Goal: Use online tool/utility: Utilize a website feature to perform a specific function

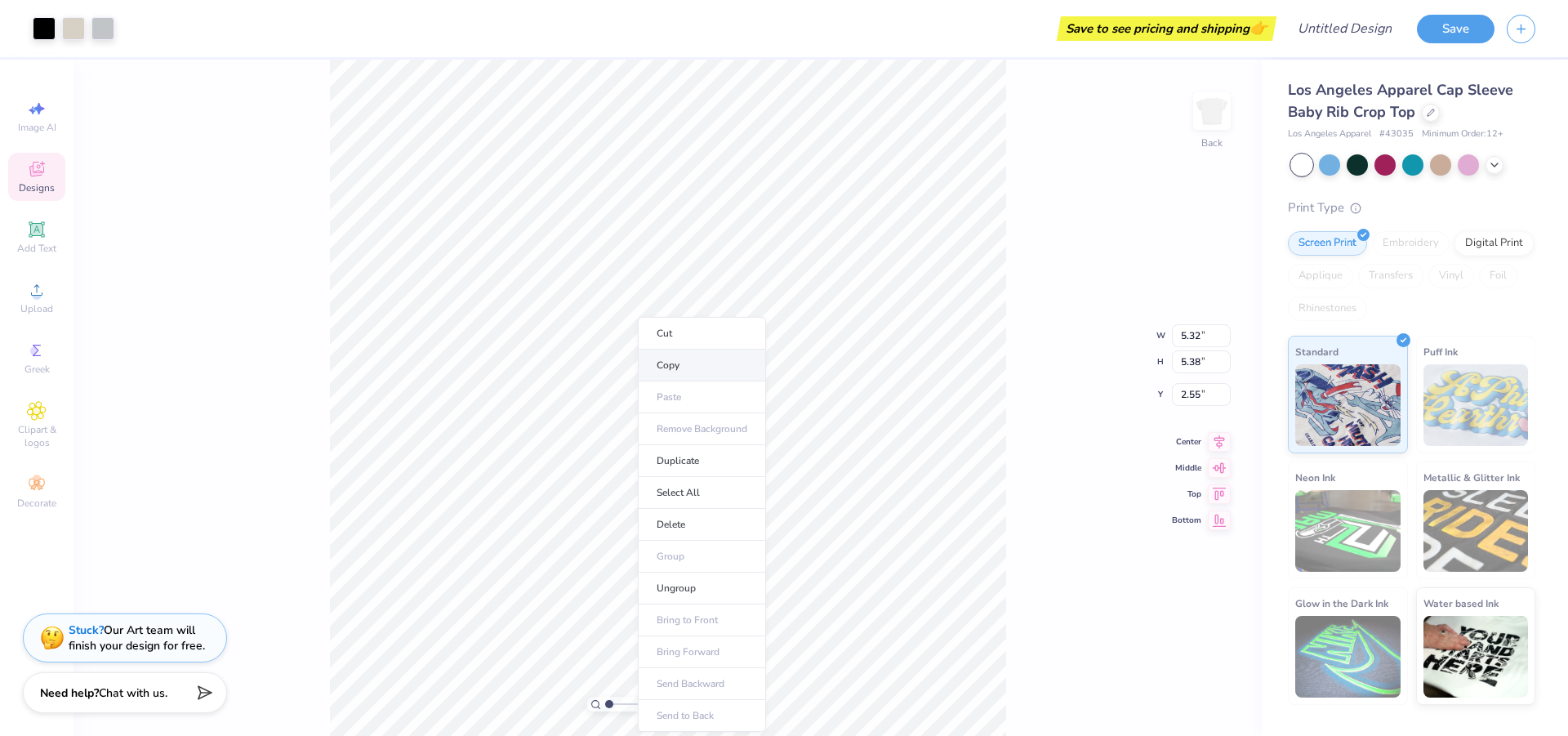
click at [667, 359] on li "Copy" at bounding box center [702, 365] width 128 height 32
click at [1385, 166] on div at bounding box center [1386, 164] width 22 height 22
click at [1426, 171] on div at bounding box center [1413, 166] width 245 height 22
click at [1434, 171] on div at bounding box center [1441, 164] width 22 height 22
click at [1067, 327] on div "100 % Back W 5.32 5.32 " H 5.38 5.38 " Y 2.55 2.55 " Center Middle Top Bottom" at bounding box center [668, 398] width 1188 height 677
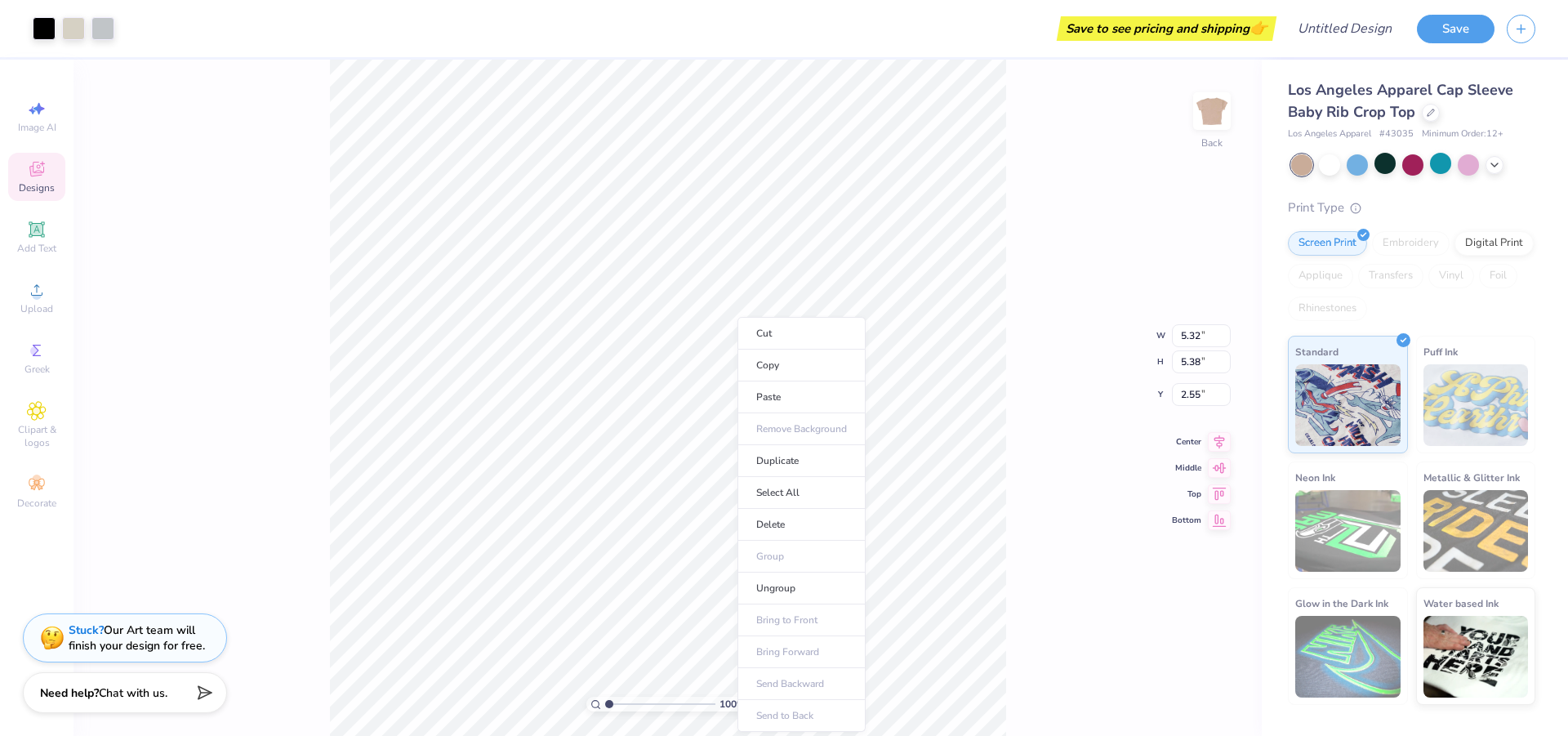
click at [1028, 449] on div "100 % Back W 5.32 5.32 " H 5.38 5.38 " Y 2.55 2.55 " Center Middle Top Bottom" at bounding box center [668, 398] width 1188 height 677
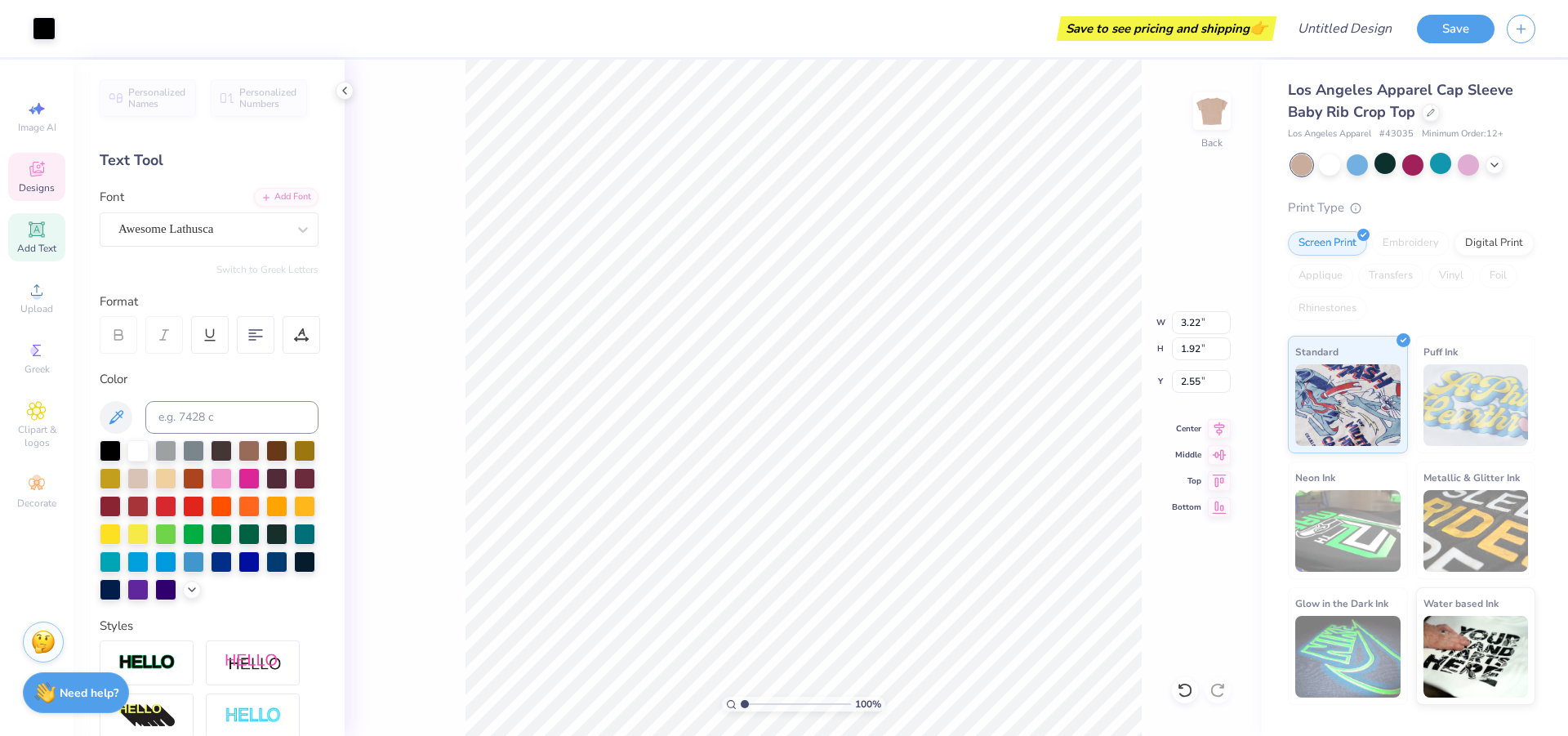
scroll to position [14, 2]
click at [227, 245] on div "Awesome Lathusca" at bounding box center [209, 229] width 219 height 35
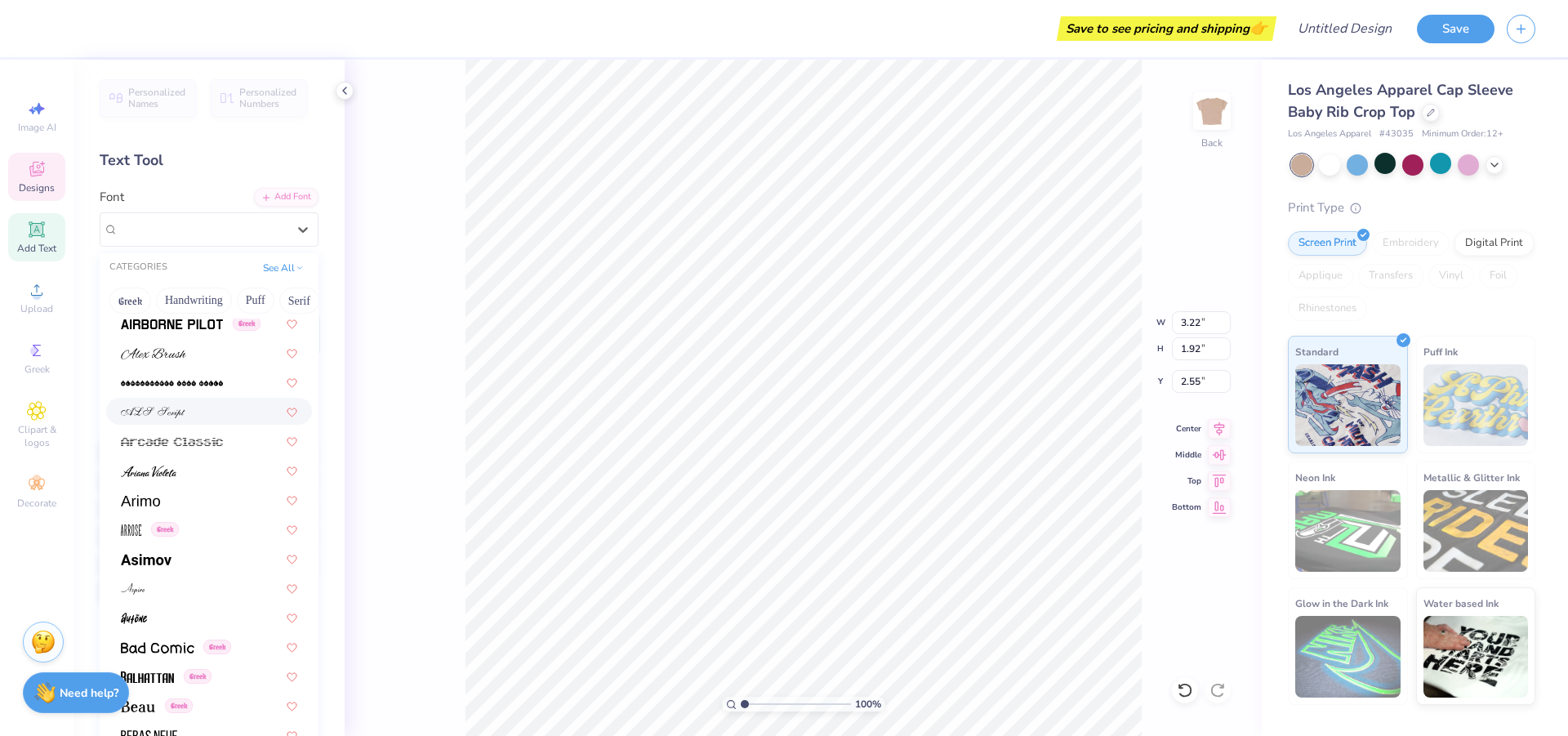
scroll to position [408, 0]
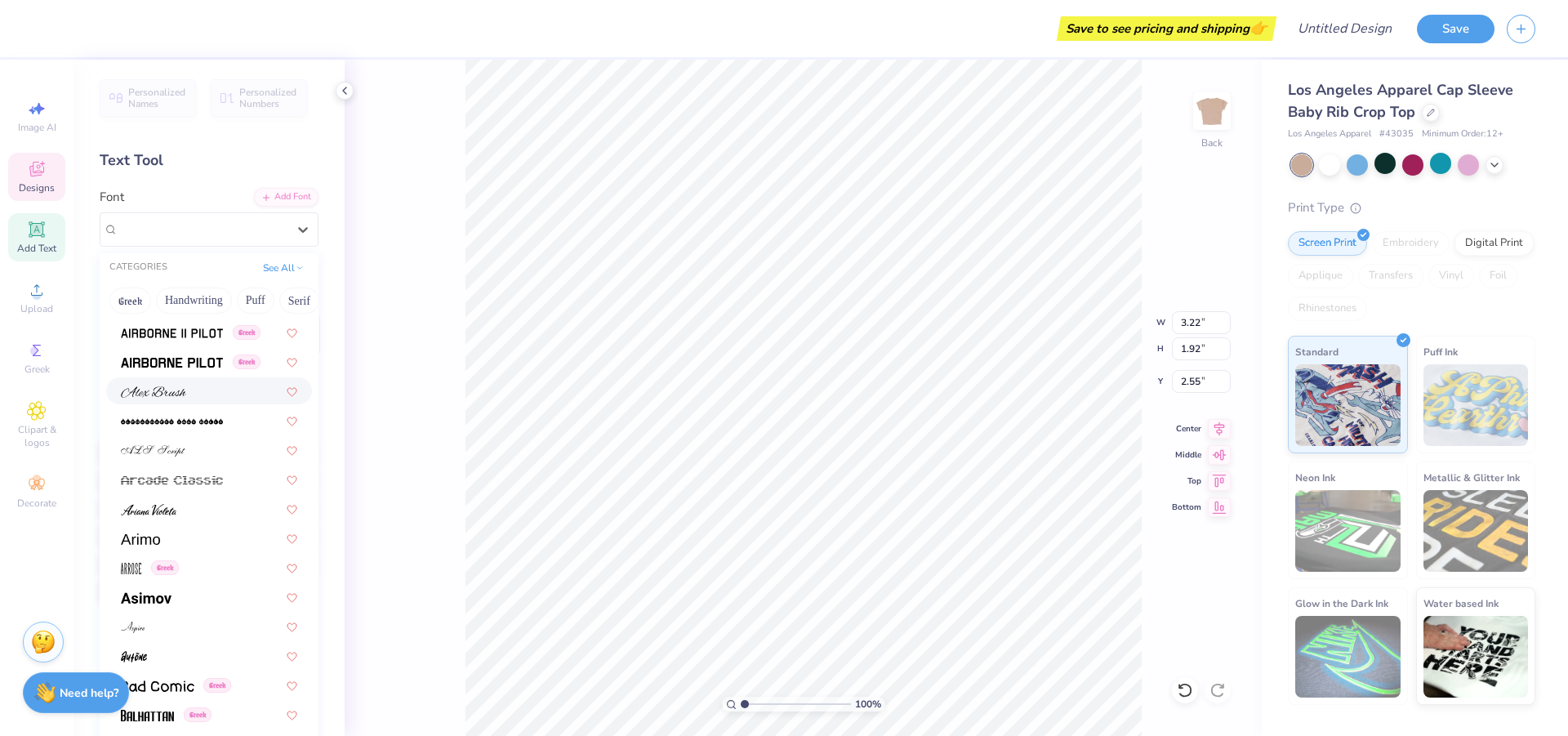
click at [169, 384] on span at bounding box center [154, 391] width 65 height 17
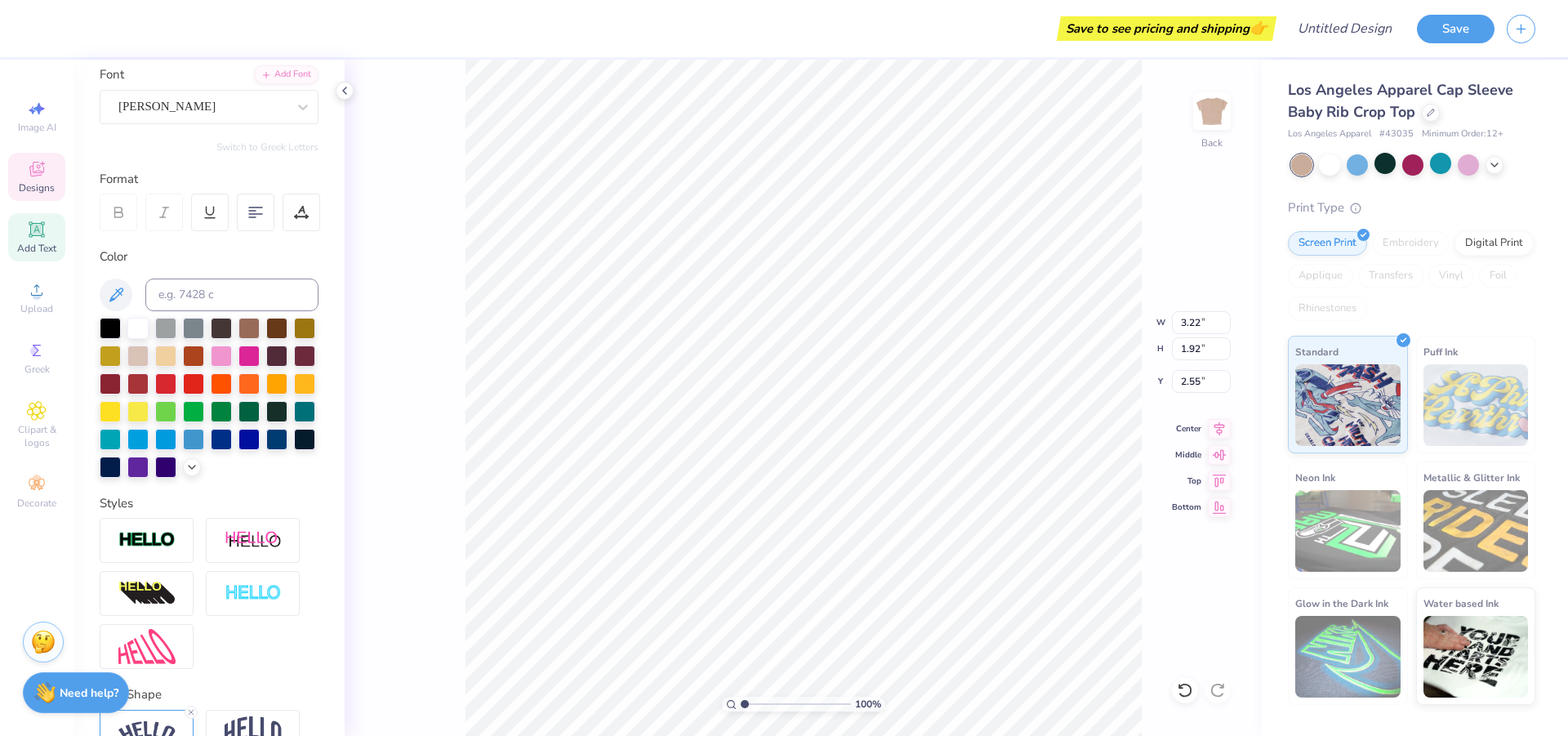
scroll to position [0, 0]
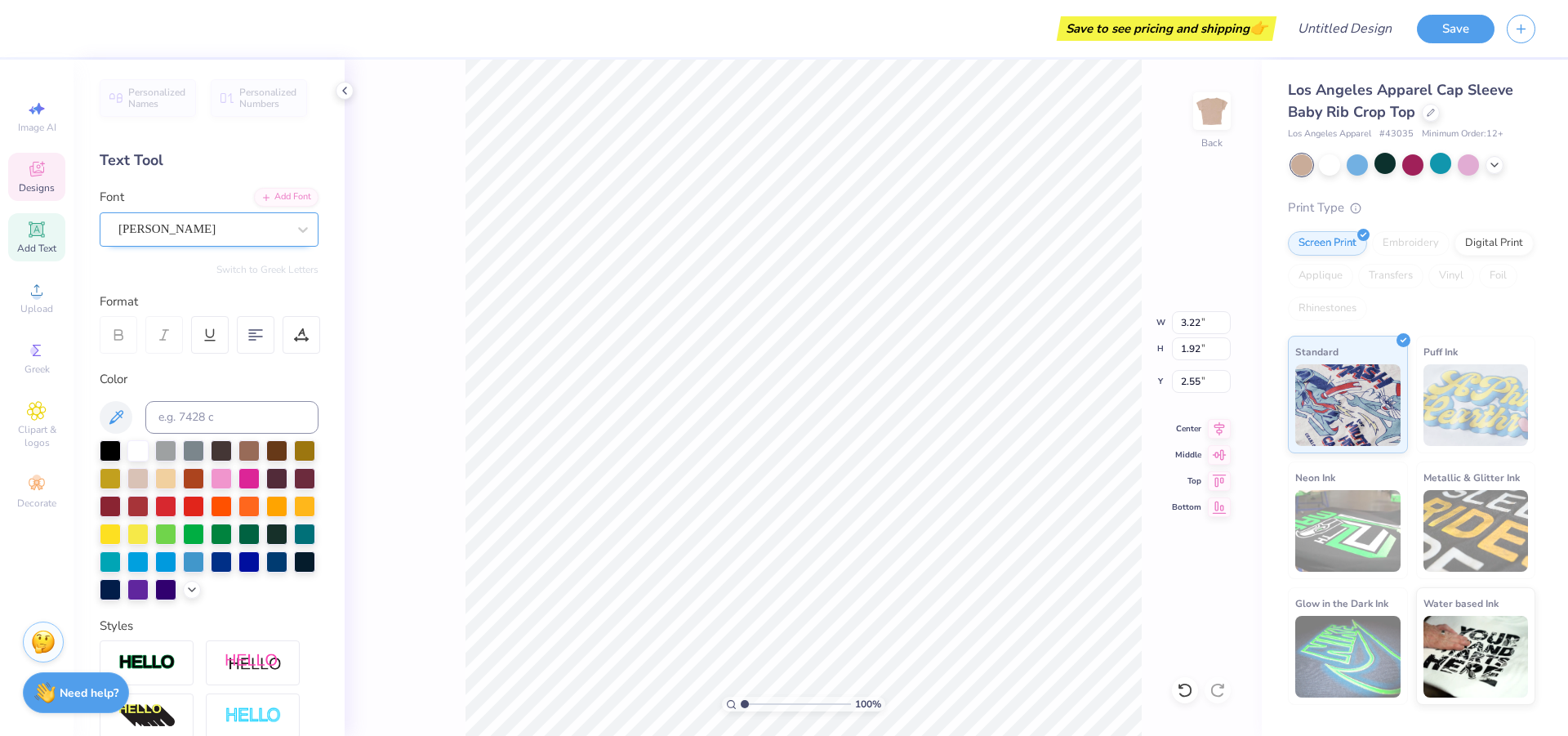
click at [239, 216] on div "[PERSON_NAME]" at bounding box center [209, 229] width 219 height 35
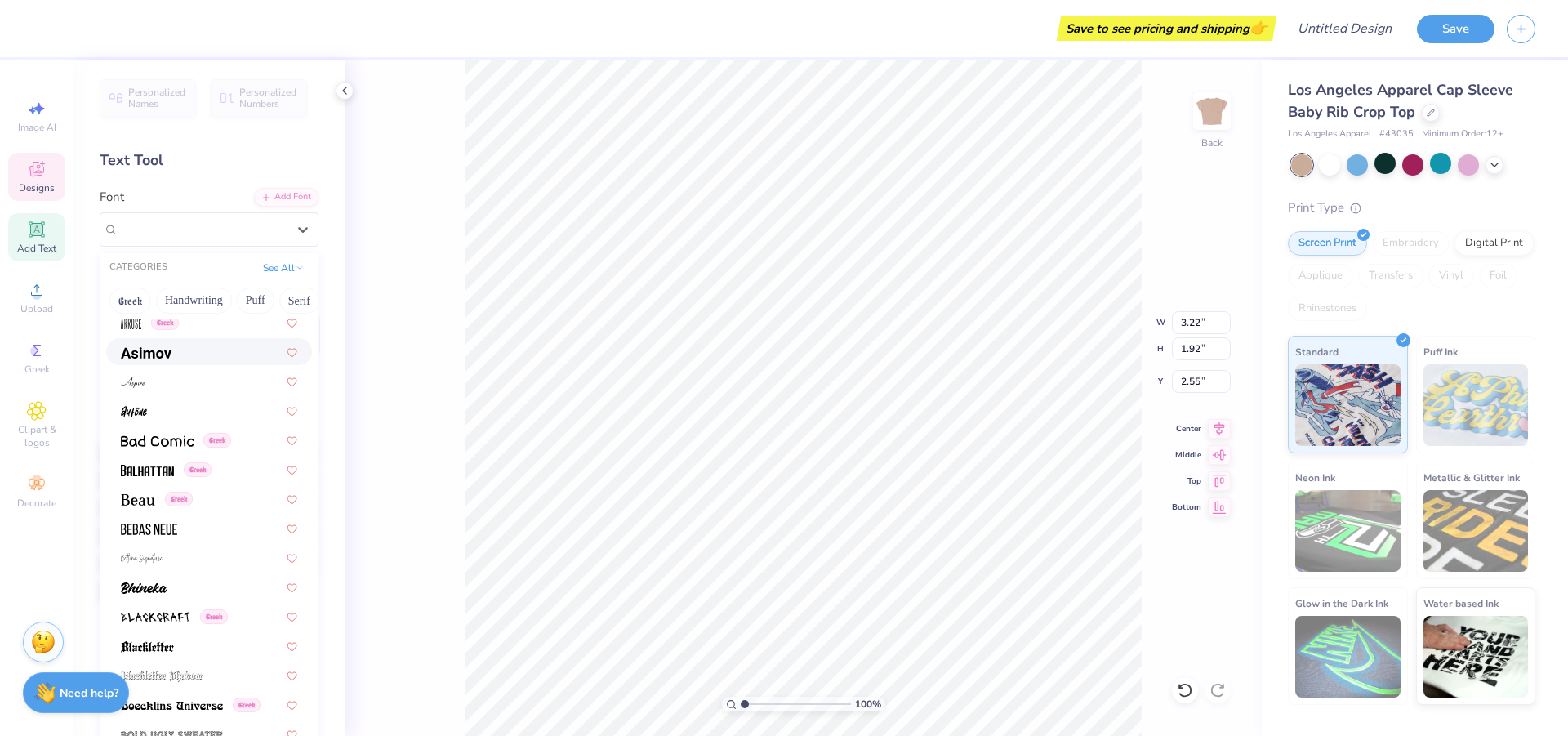
scroll to position [735, 0]
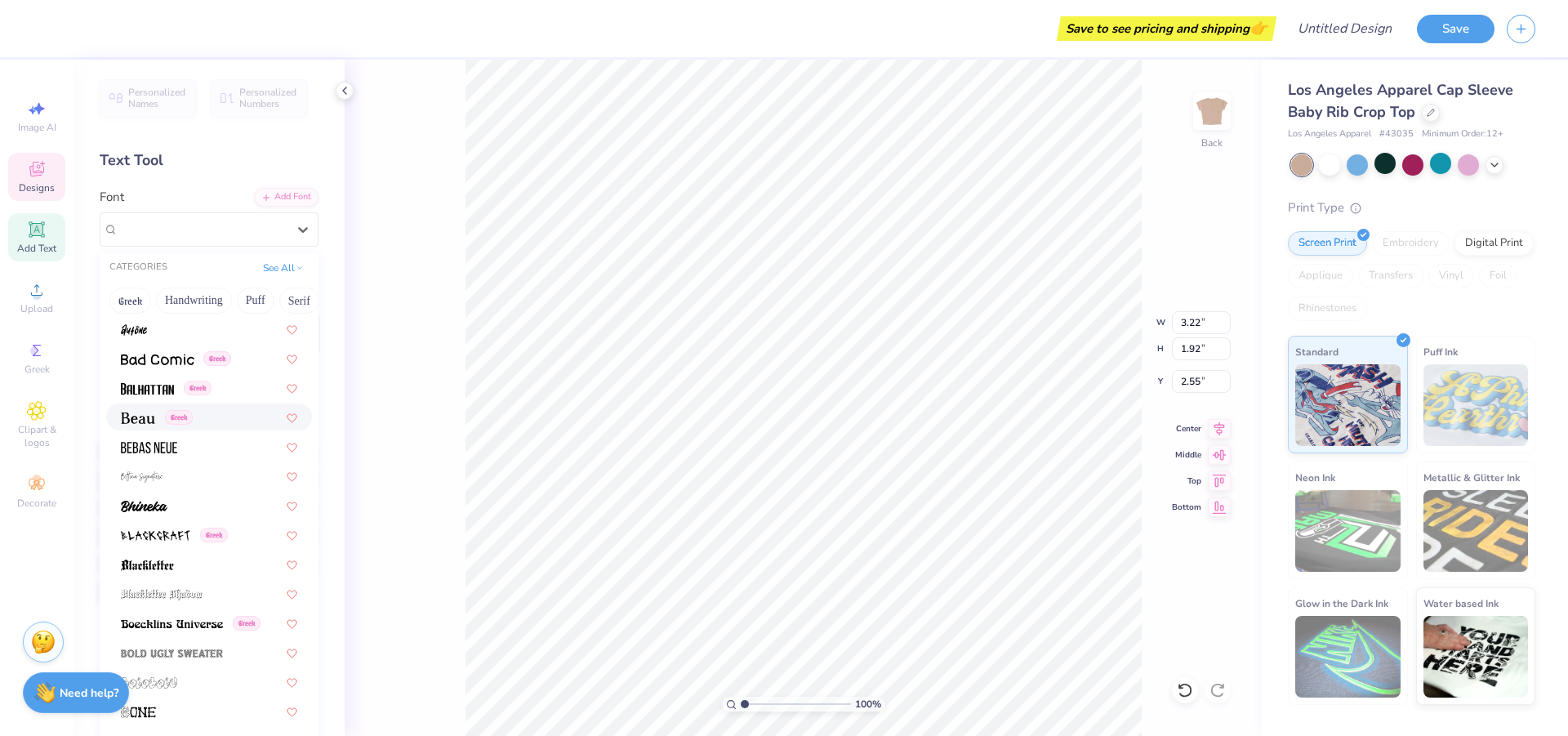
click at [136, 412] on img at bounding box center [138, 418] width 35 height 12
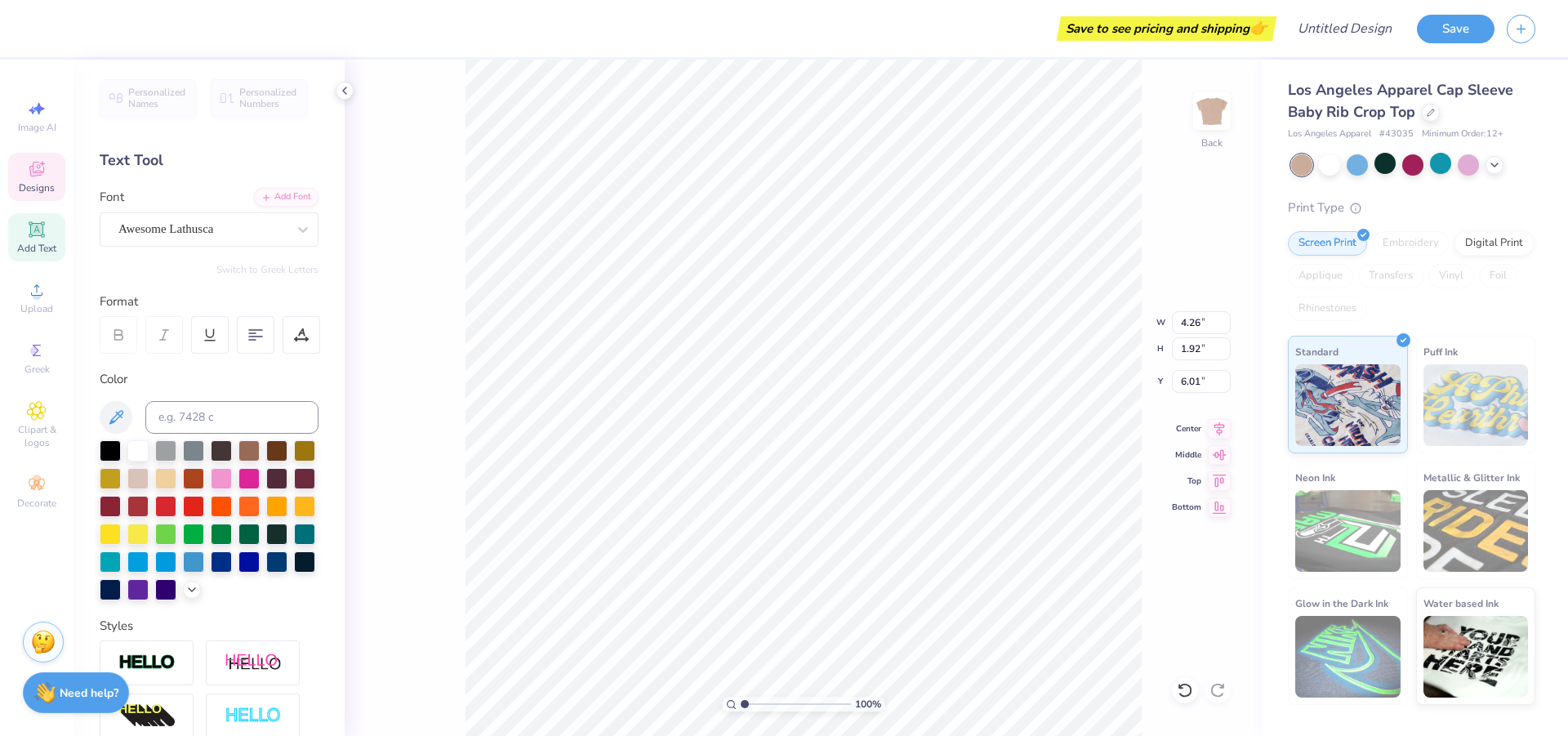
scroll to position [14, 4]
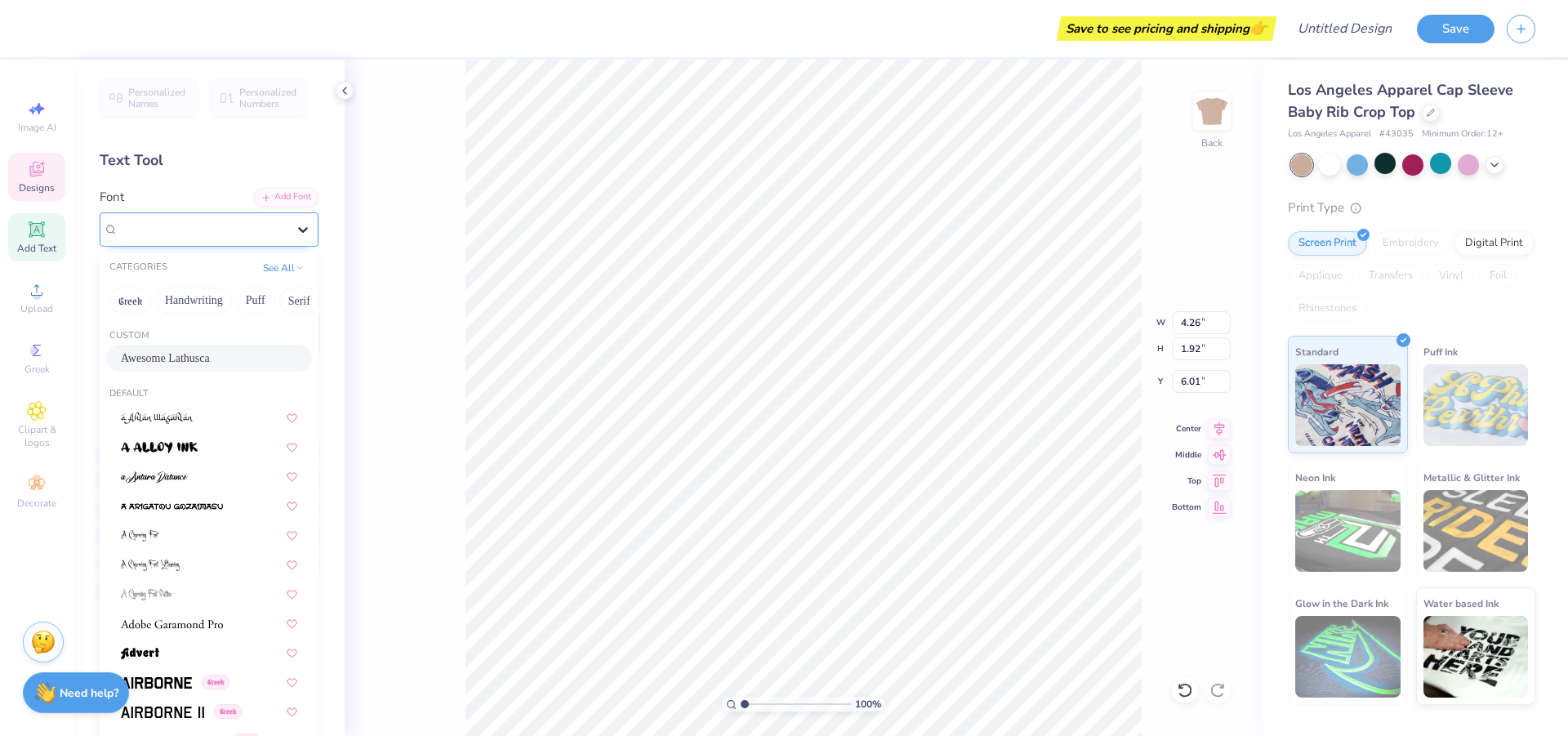
click at [288, 233] on div at bounding box center [303, 230] width 30 height 30
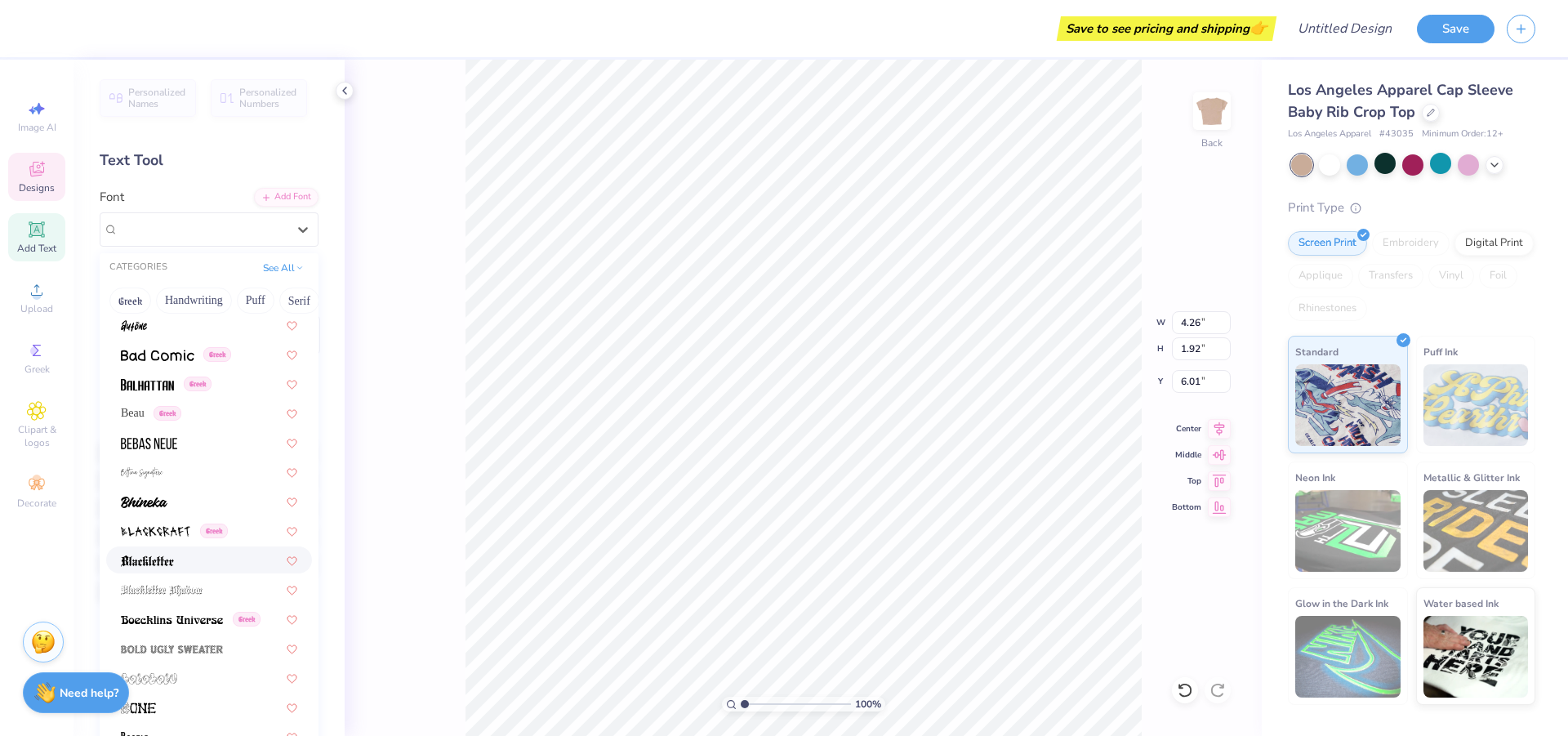
scroll to position [654, 0]
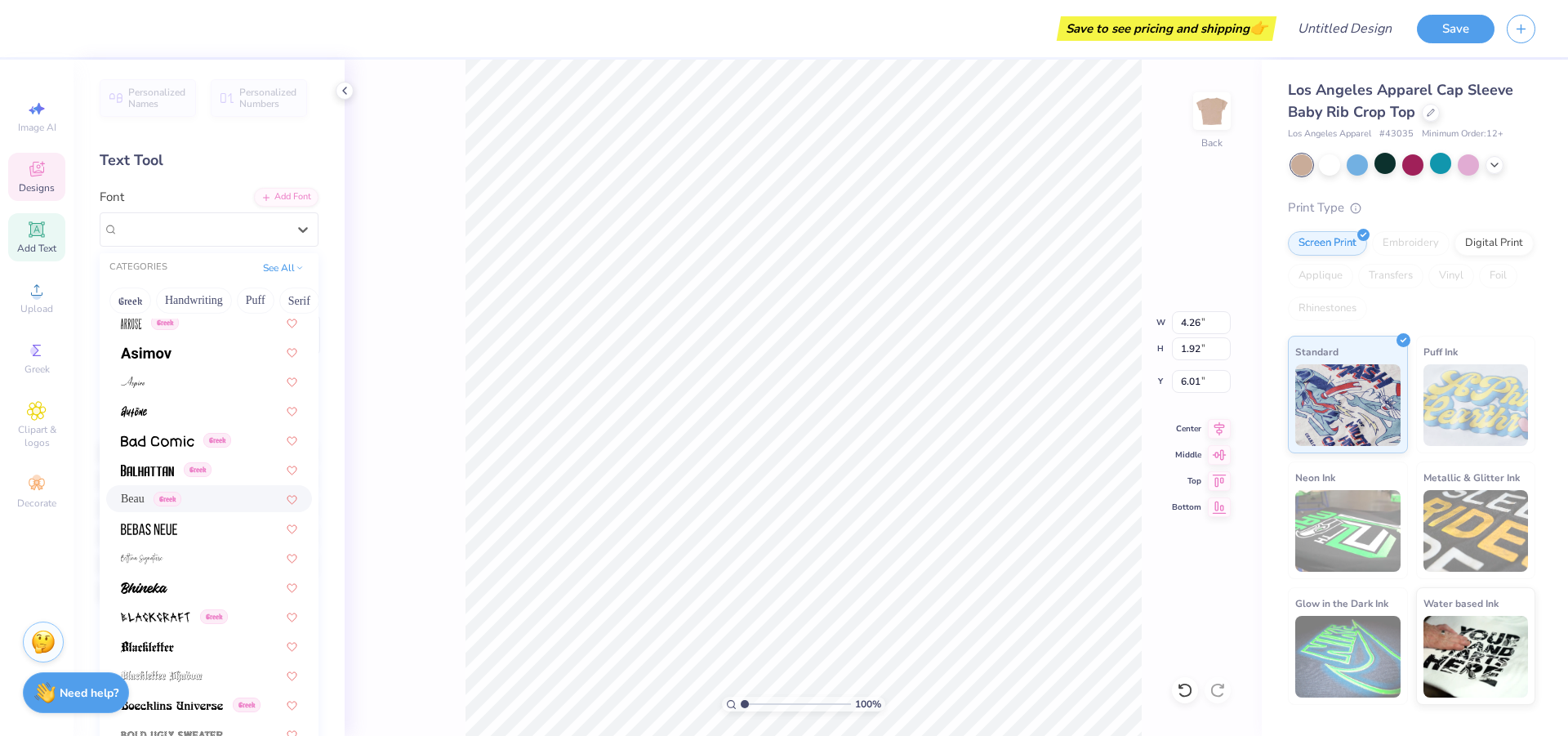
click at [202, 492] on div "Beau Greek" at bounding box center [209, 498] width 177 height 17
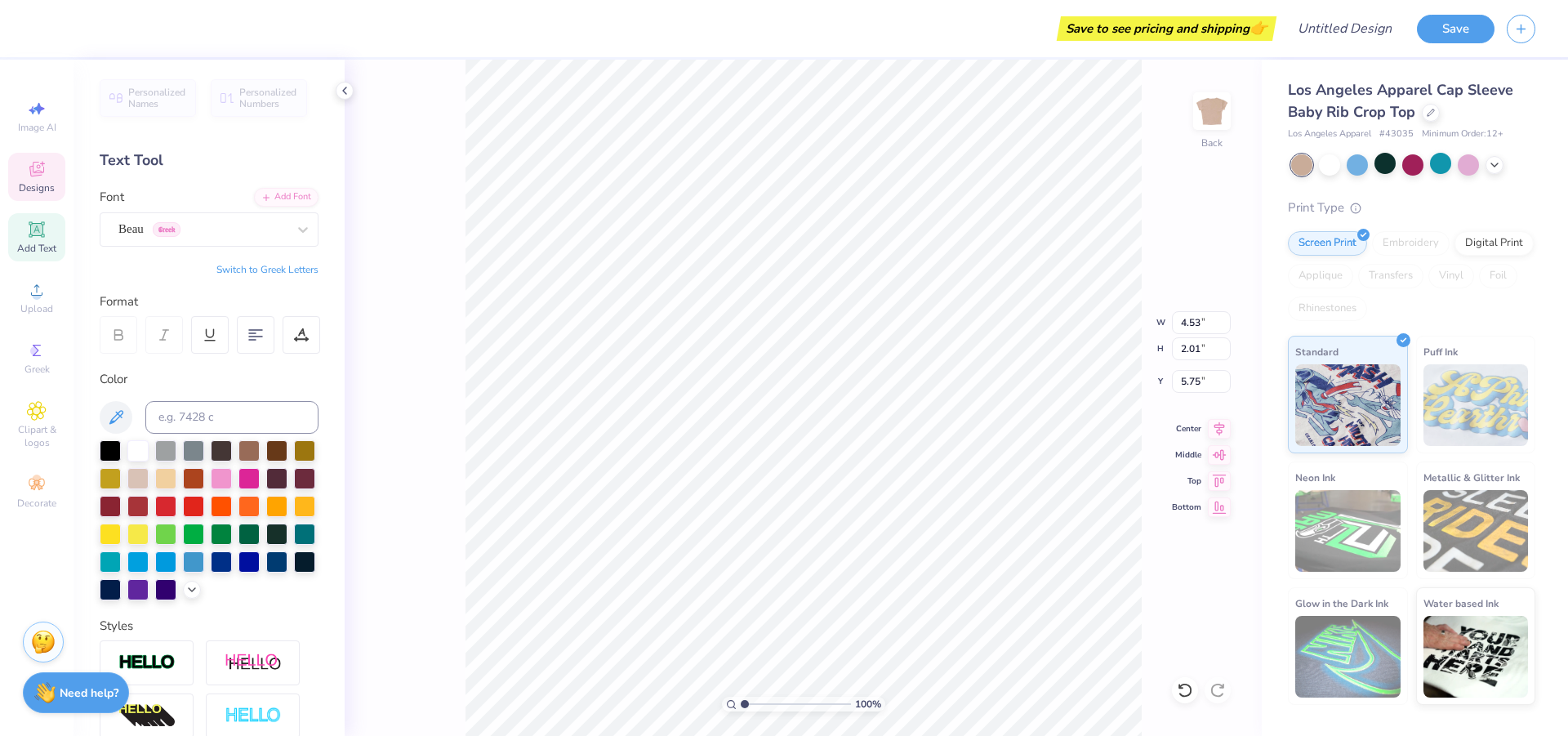
scroll to position [14, 2]
type input "2.90"
type input "2.10"
type input "5.31"
type input "3.76"
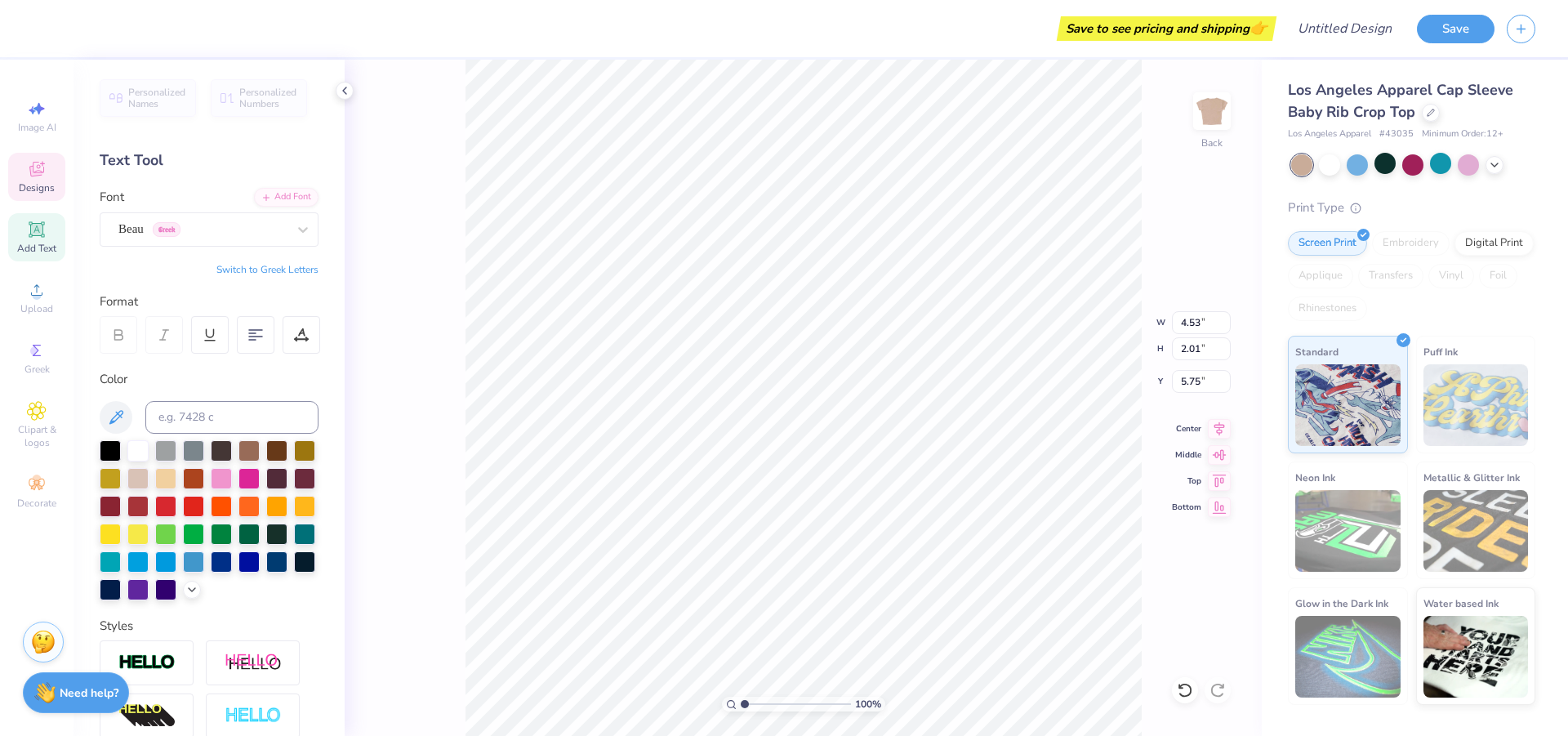
type input "4.20"
type input "3.13"
type input "4.53"
type input "2.01"
type input "5.75"
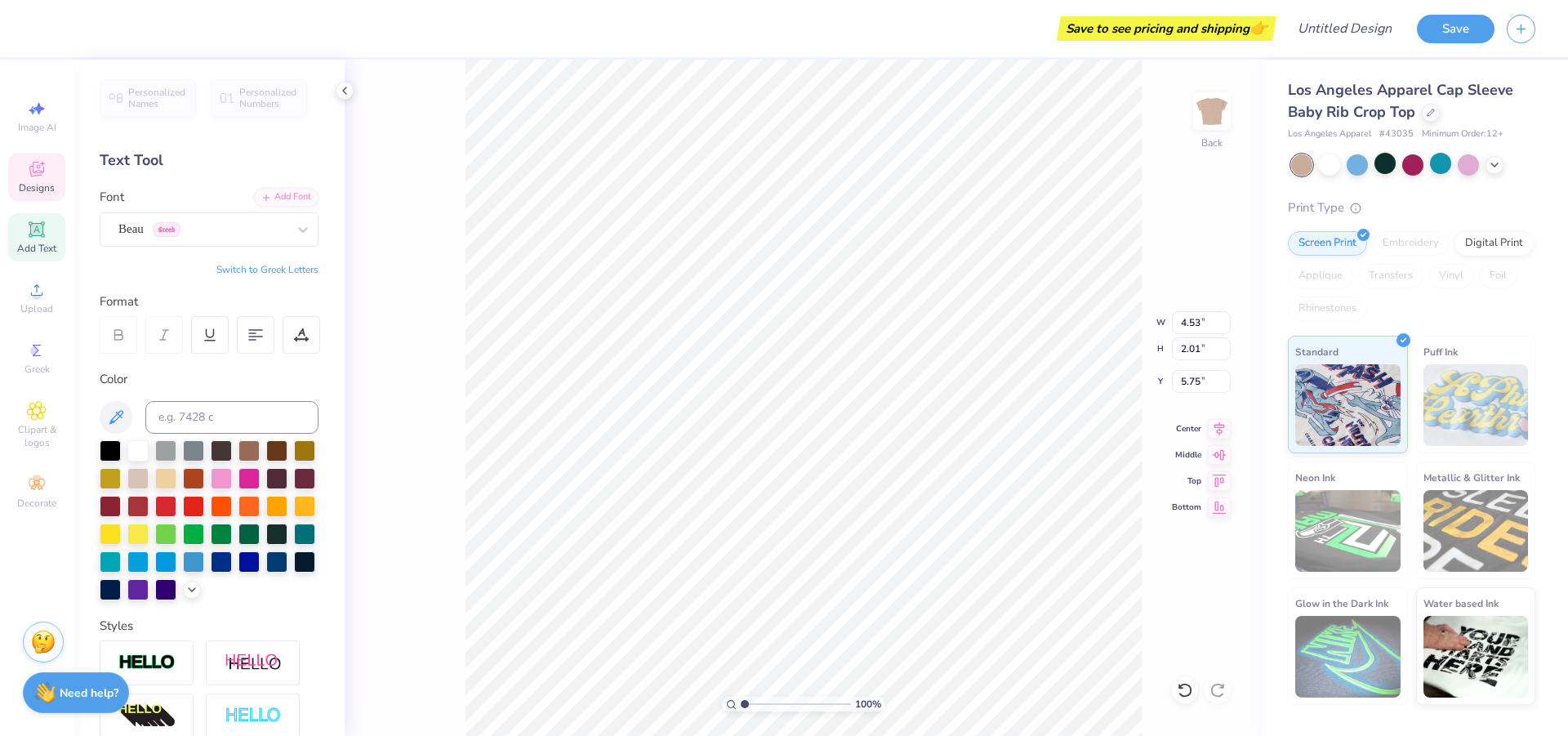
scroll to position [14, 4]
type textarea "Theta phi"
type input "3.76"
type input "4.20"
type input "3.13"
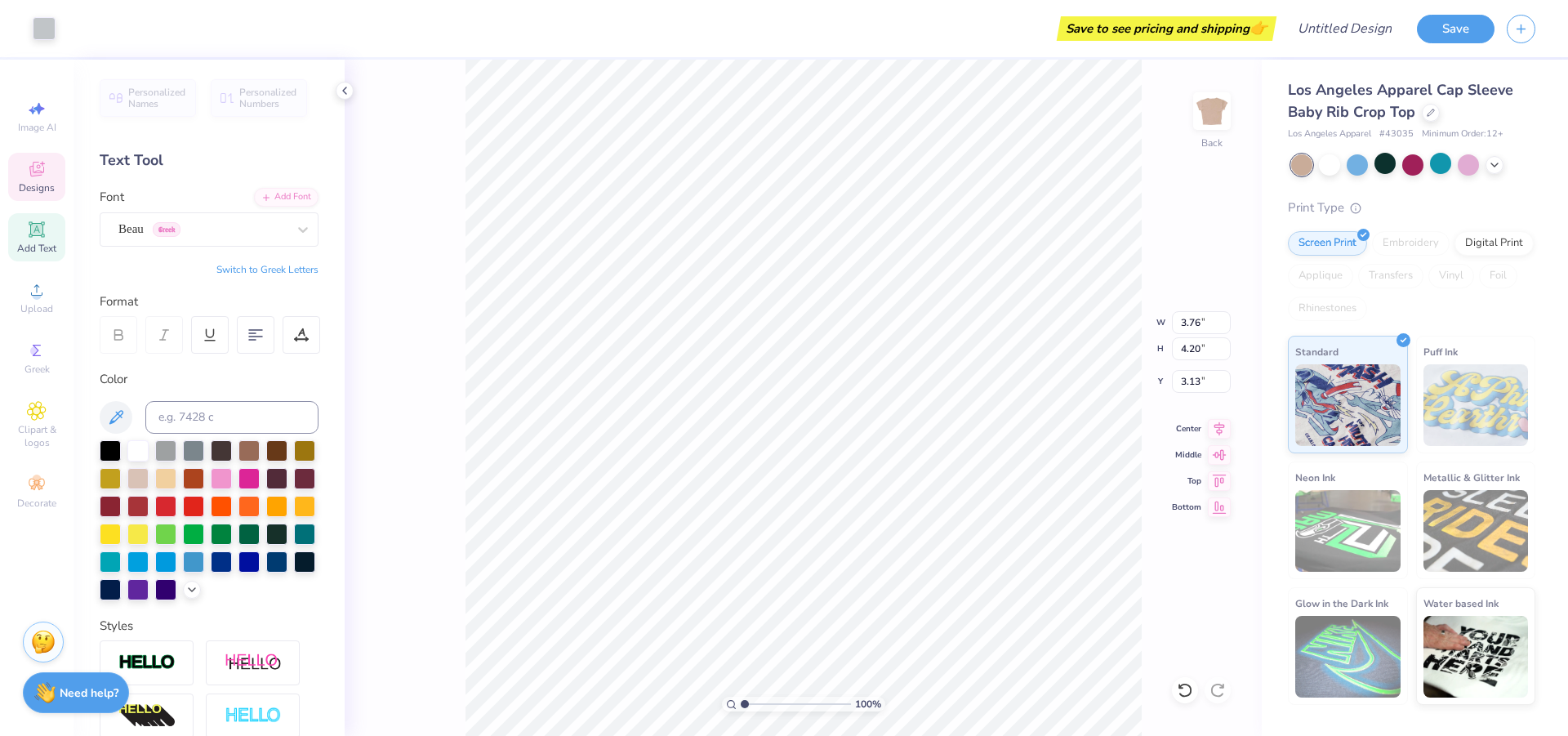
type input "2.90"
type input "2.10"
type input "5.31"
type input "3.25"
type input "1.50"
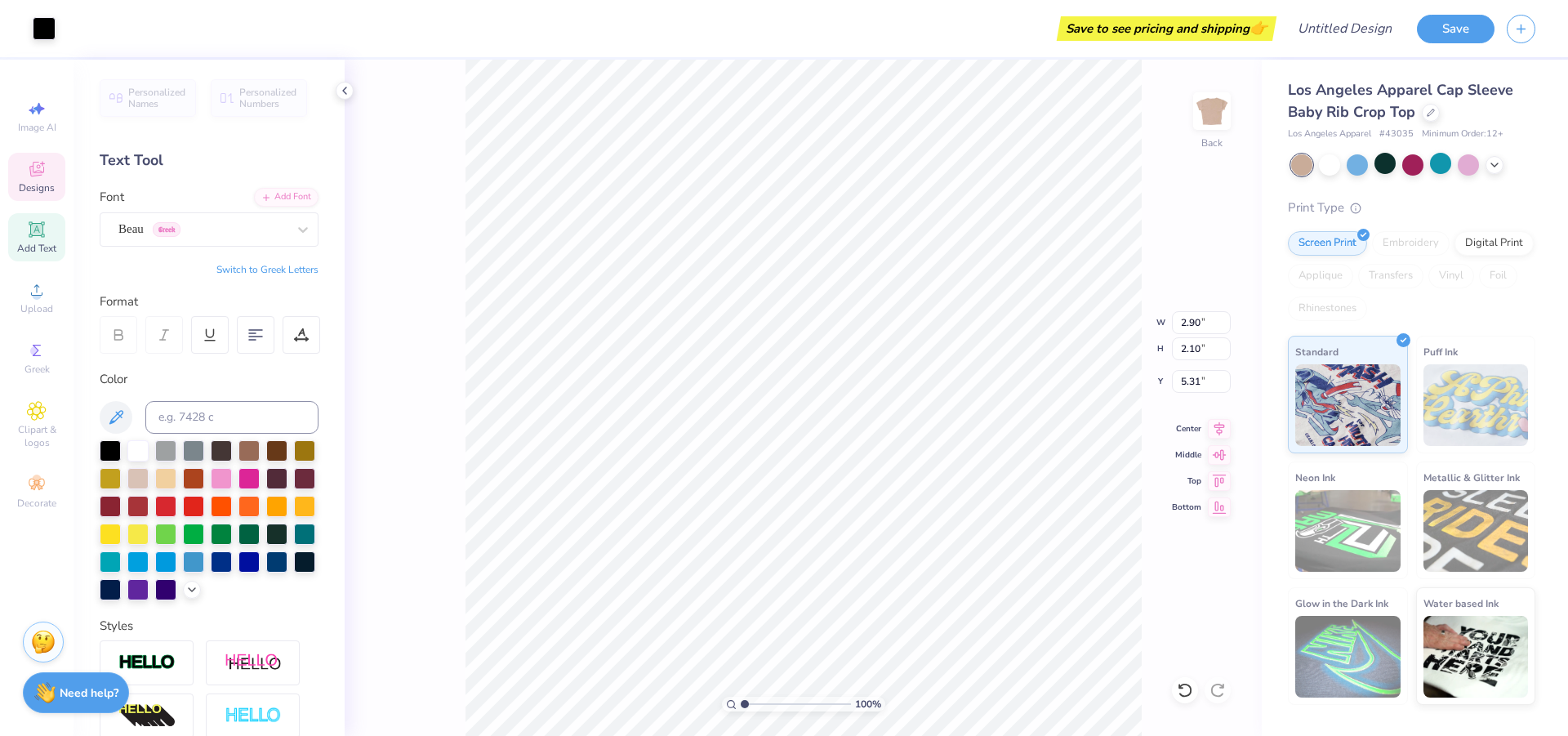
type input "6.08"
type input "3.76"
type input "4.20"
type input "3.13"
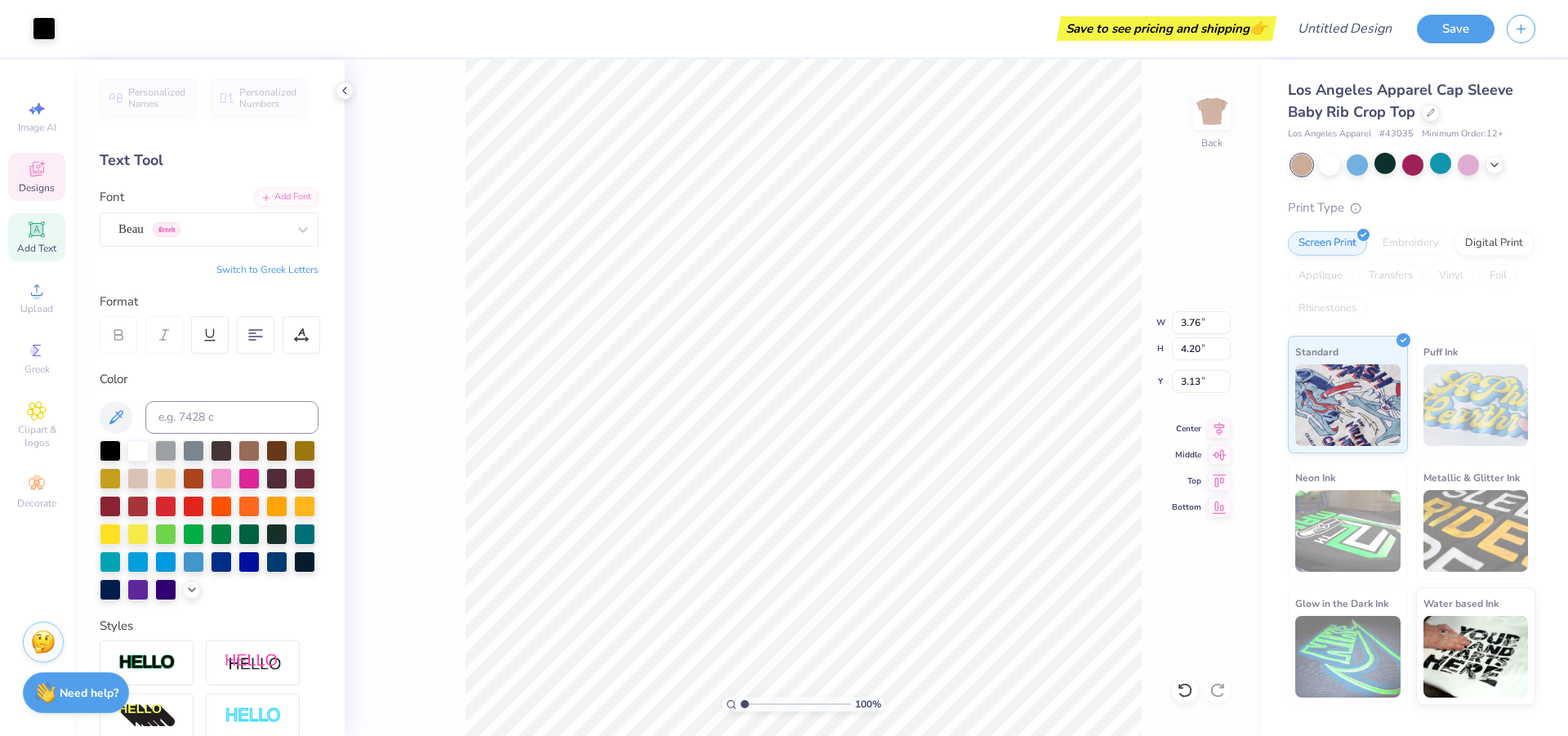
type input "3.25"
type input "1.50"
type input "6.08"
type textarea "Theta Phi"
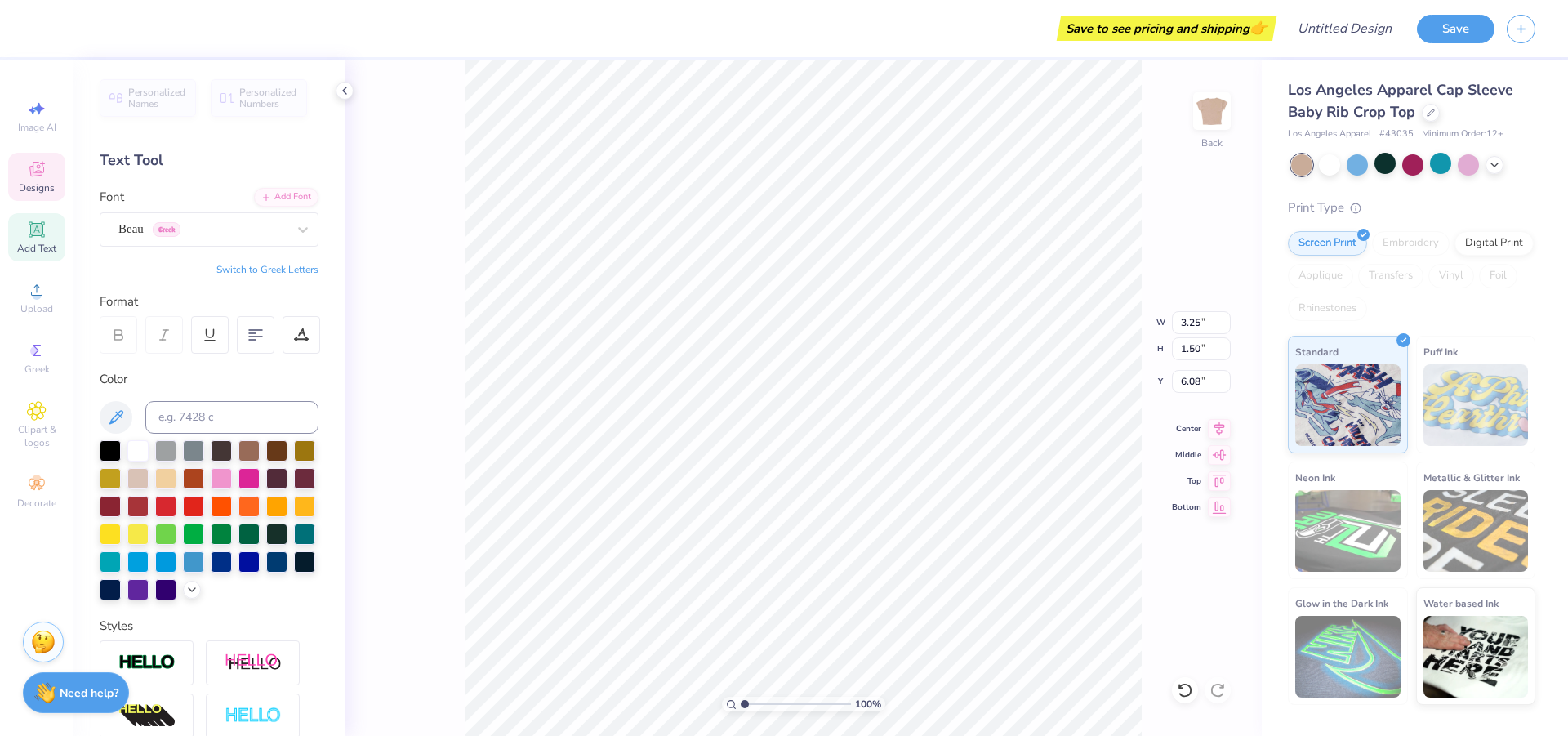
type input "6.36"
type textarea "Theta Phi Alpha"
type input "5.68"
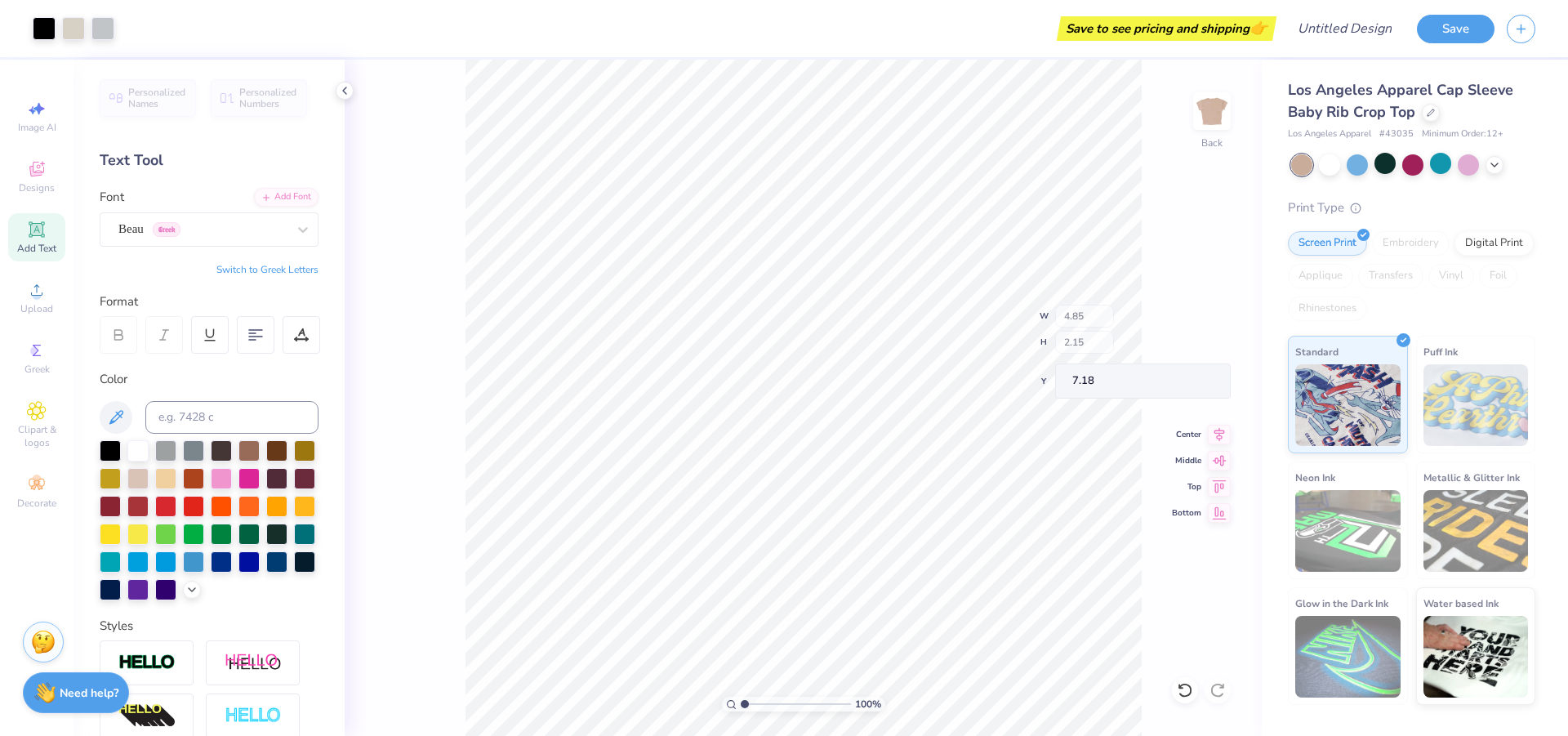
type input "7.18"
click at [848, 339] on li "Cut" at bounding box center [831, 332] width 128 height 33
type input "5.68"
